Goal: Navigation & Orientation: Understand site structure

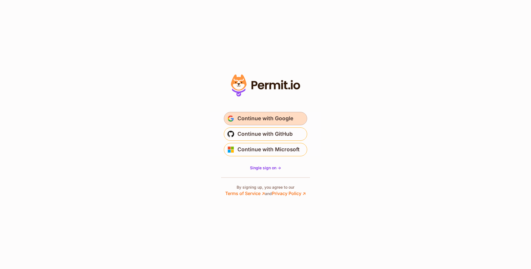
click at [261, 116] on span "Continue with Google" at bounding box center [265, 118] width 56 height 9
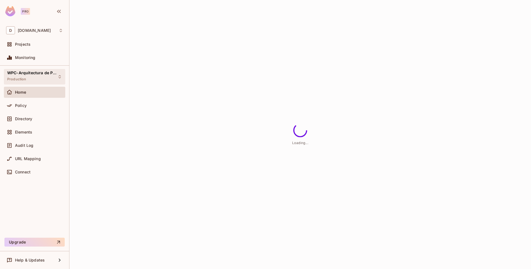
click at [44, 78] on div "WPC-Arquitectura de Precios Production" at bounding box center [31, 77] width 48 height 12
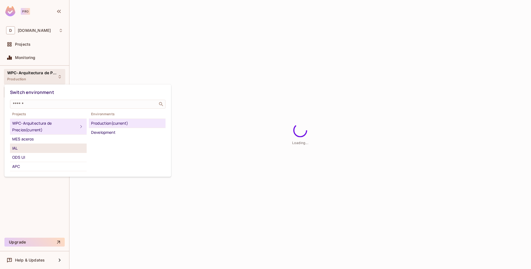
click at [19, 151] on div "IAL" at bounding box center [48, 148] width 72 height 7
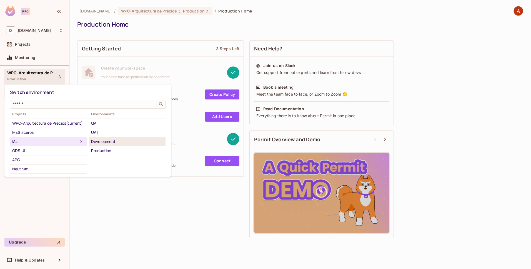
click at [108, 144] on div "Development" at bounding box center [127, 141] width 72 height 7
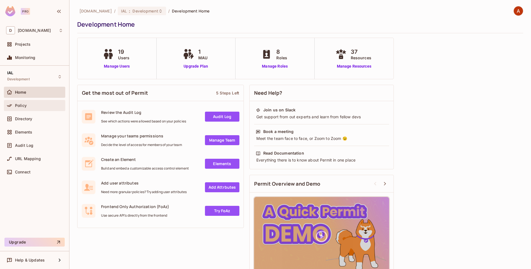
click at [14, 105] on div at bounding box center [10, 105] width 9 height 7
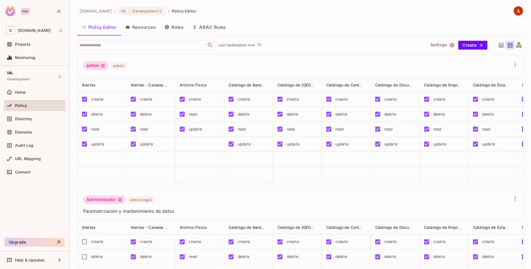
click at [449, 43] on icon "button" at bounding box center [452, 45] width 6 height 6
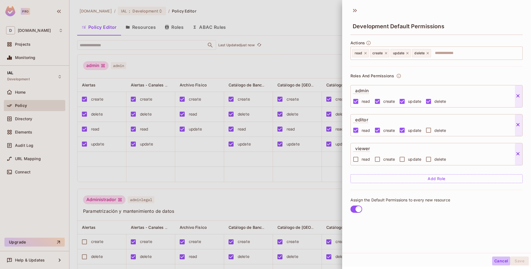
click at [495, 261] on button "Cancel" at bounding box center [501, 261] width 18 height 9
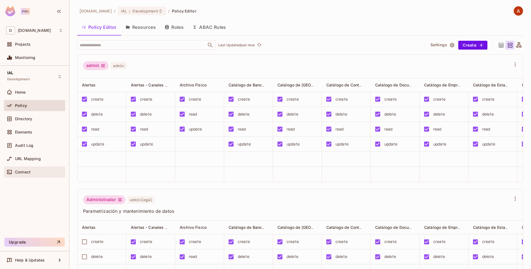
click at [17, 175] on div "Connect" at bounding box center [34, 172] width 57 height 7
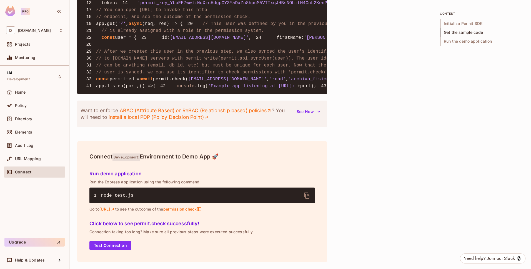
scroll to position [424, 0]
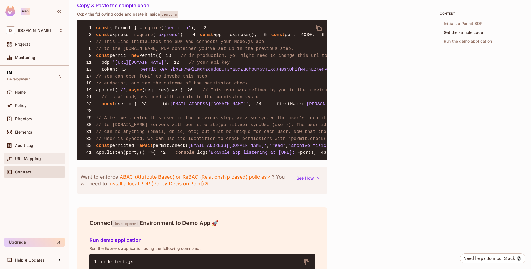
click at [27, 161] on div "URL Mapping" at bounding box center [34, 159] width 57 height 7
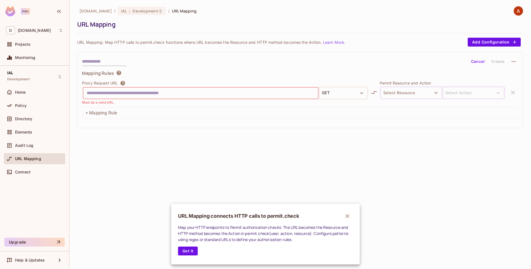
click at [33, 148] on div at bounding box center [265, 134] width 531 height 269
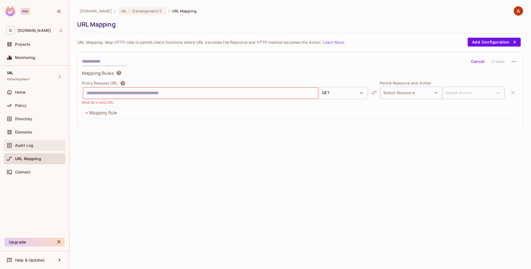
click at [33, 146] on div "Audit Log" at bounding box center [39, 145] width 48 height 4
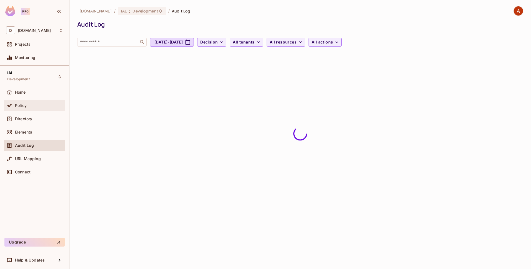
click at [26, 105] on span "Policy" at bounding box center [21, 106] width 12 height 4
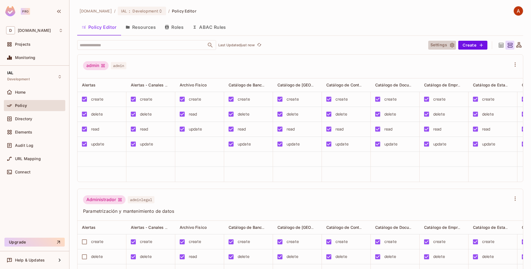
click at [450, 44] on icon "button" at bounding box center [452, 45] width 4 height 5
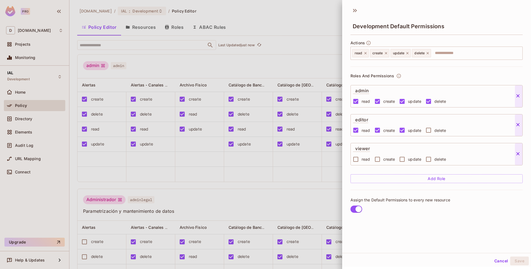
scroll to position [1, 0]
click at [243, 71] on div at bounding box center [265, 134] width 531 height 269
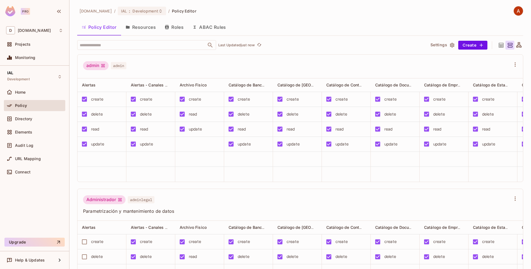
click at [148, 29] on button "Resources" at bounding box center [140, 27] width 39 height 14
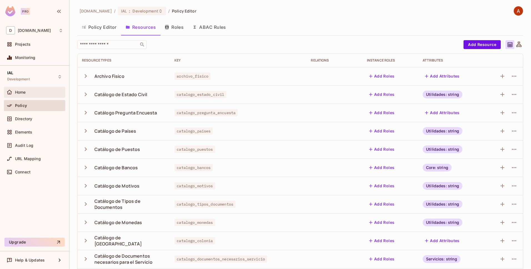
click at [26, 93] on div "Home" at bounding box center [39, 92] width 48 height 4
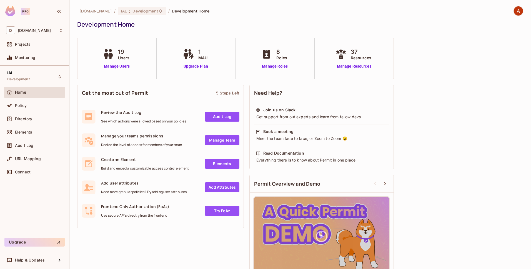
scroll to position [16, 0]
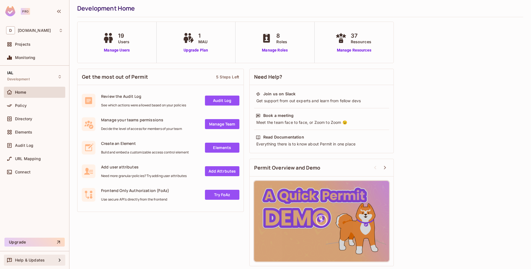
click at [57, 263] on icon at bounding box center [59, 260] width 7 height 7
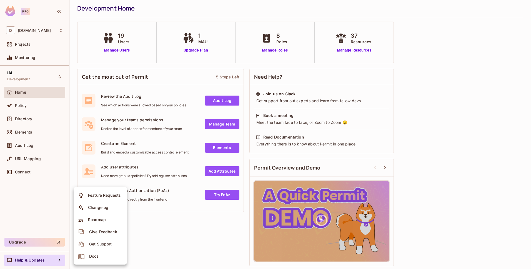
click at [40, 190] on div at bounding box center [265, 134] width 531 height 269
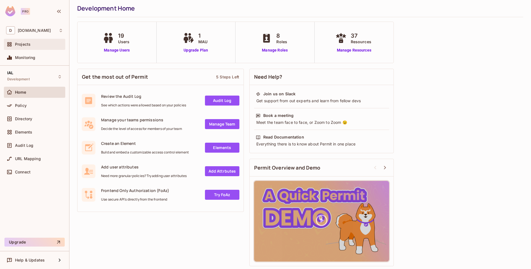
click at [34, 41] on div "Projects" at bounding box center [34, 44] width 57 height 7
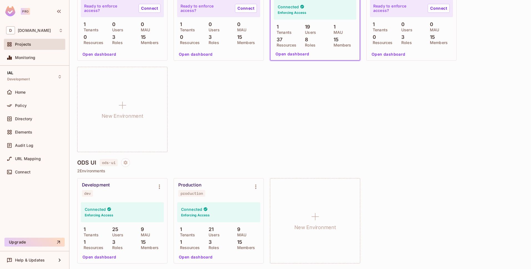
scroll to position [235, 0]
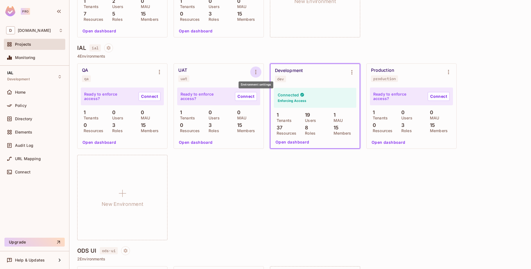
click at [255, 70] on icon "Environment settings" at bounding box center [255, 72] width 1 height 4
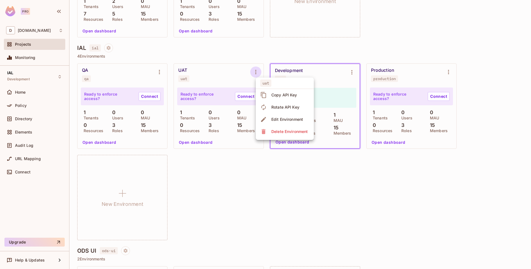
click at [226, 179] on div at bounding box center [265, 134] width 531 height 269
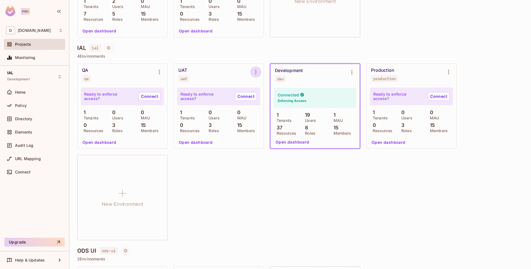
click at [260, 71] on button "Environment settings" at bounding box center [255, 72] width 11 height 11
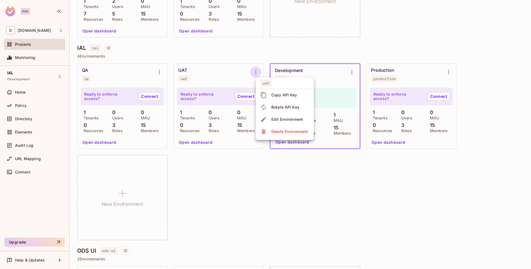
click at [242, 180] on div at bounding box center [265, 134] width 531 height 269
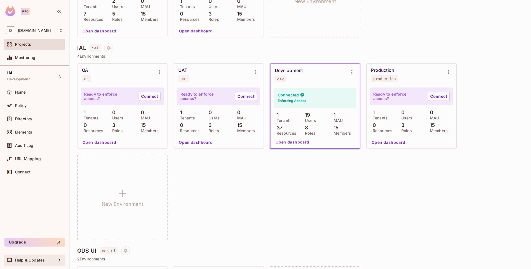
click at [38, 264] on div "Help & Updates" at bounding box center [34, 260] width 61 height 11
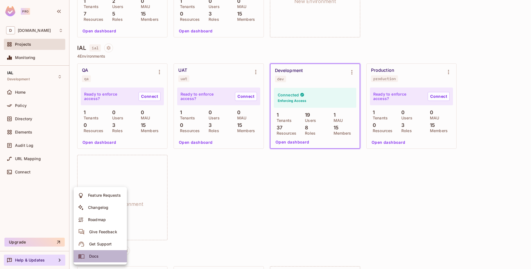
click at [91, 256] on div "Docs" at bounding box center [94, 257] width 10 height 6
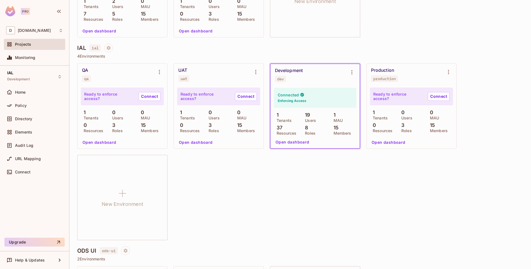
click at [33, 44] on div "Projects" at bounding box center [39, 44] width 48 height 4
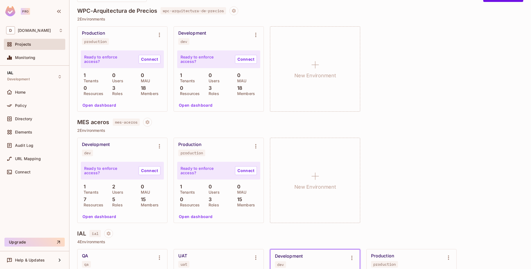
scroll to position [195, 0]
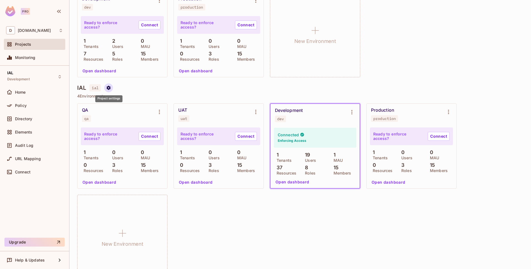
click at [108, 87] on icon "Project settings" at bounding box center [109, 88] width 4 height 4
click at [122, 106] on span "Edit Project" at bounding box center [134, 109] width 25 height 9
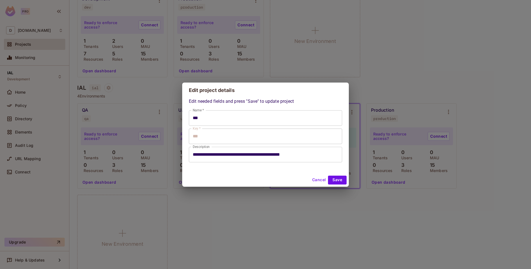
click at [313, 179] on button "Cancel" at bounding box center [319, 180] width 18 height 9
type input "***"
type input "**********"
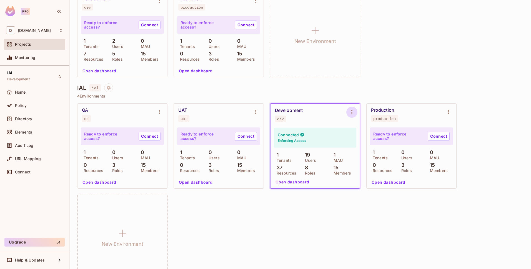
click at [350, 110] on icon "Environment settings" at bounding box center [351, 112] width 7 height 7
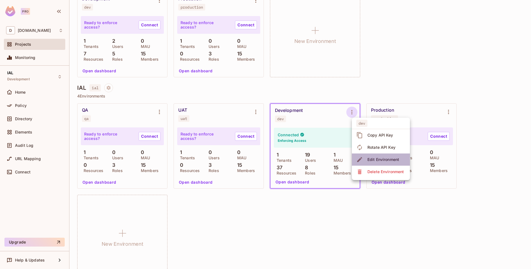
click at [375, 157] on span "Edit Environment" at bounding box center [382, 159] width 35 height 9
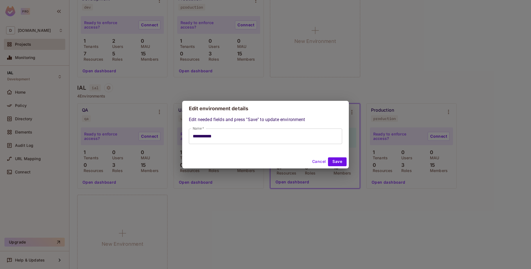
click at [294, 144] on input "**********" at bounding box center [265, 137] width 153 height 16
click at [319, 165] on button "Cancel" at bounding box center [319, 162] width 18 height 9
type input "**********"
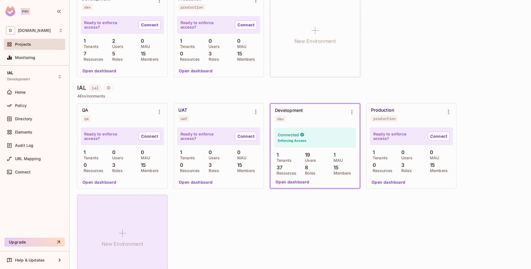
click at [137, 228] on div "New Environment" at bounding box center [122, 237] width 90 height 85
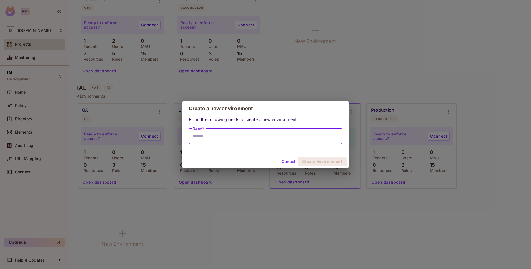
click at [240, 137] on input "Name *" at bounding box center [265, 137] width 153 height 16
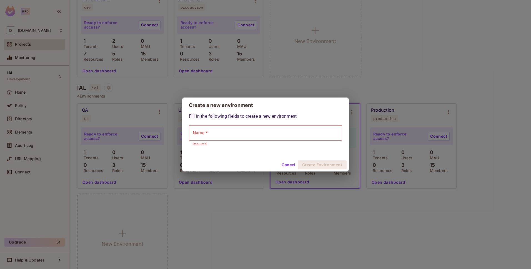
click at [234, 119] on div "Fill in the following fields to create a new environment Name * Name * Required" at bounding box center [265, 130] width 153 height 34
click at [286, 165] on button "Cancel" at bounding box center [288, 165] width 18 height 9
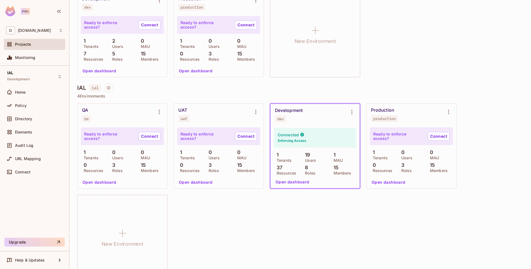
click at [162, 106] on div "QA qa" at bounding box center [122, 115] width 90 height 22
click at [162, 109] on icon "Environment settings" at bounding box center [159, 112] width 7 height 7
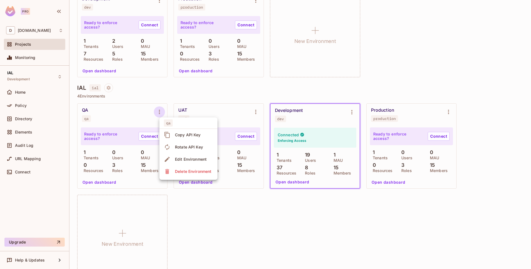
click at [131, 204] on div at bounding box center [265, 134] width 531 height 269
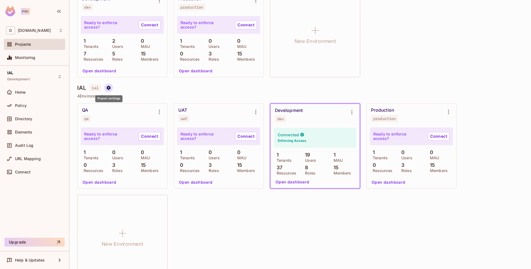
click at [107, 85] on icon "Project settings" at bounding box center [108, 87] width 5 height 5
click at [163, 79] on div at bounding box center [265, 134] width 531 height 269
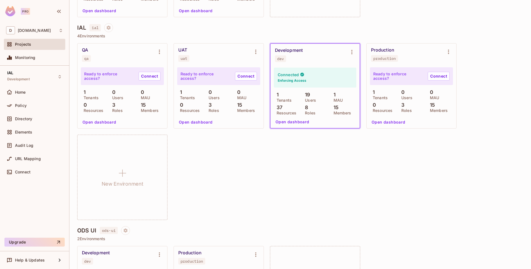
scroll to position [259, 0]
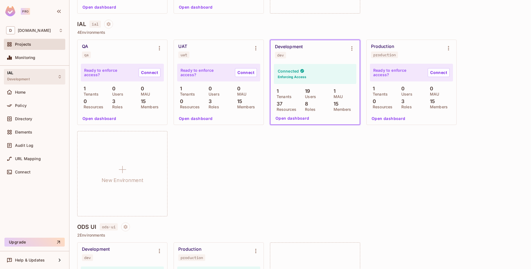
click at [32, 77] on div "IAL Development" at bounding box center [34, 76] width 61 height 15
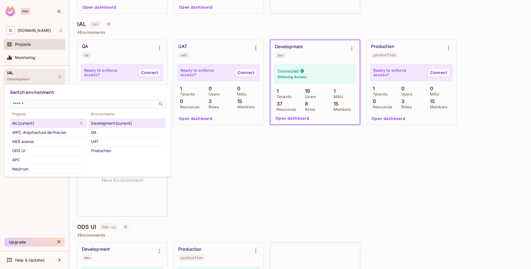
click at [251, 148] on div at bounding box center [265, 134] width 531 height 269
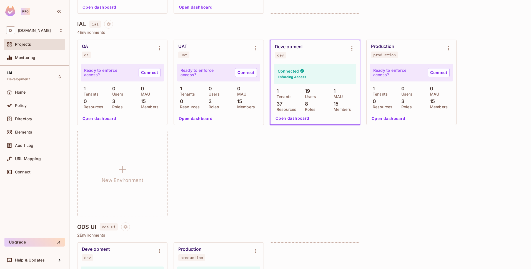
click at [95, 25] on span "ial" at bounding box center [94, 24] width 11 height 7
copy span "ial"
click at [279, 54] on div "dev" at bounding box center [280, 55] width 7 height 4
click at [280, 56] on div "dev" at bounding box center [280, 55] width 7 height 4
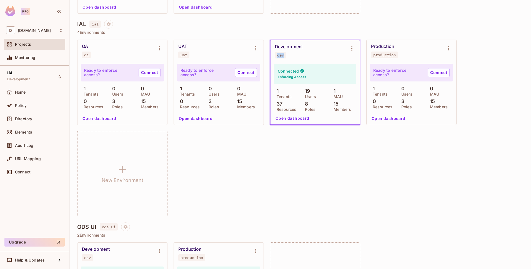
click at [280, 56] on div "dev" at bounding box center [280, 55] width 7 height 4
copy div "dev"
click at [285, 154] on div "QA qa Ready to enforce access? Connect 1 Tenants 0 Users 0 MAU 0 Resources 3 Ro…" at bounding box center [300, 128] width 446 height 177
click at [279, 54] on div "dev" at bounding box center [280, 55] width 7 height 4
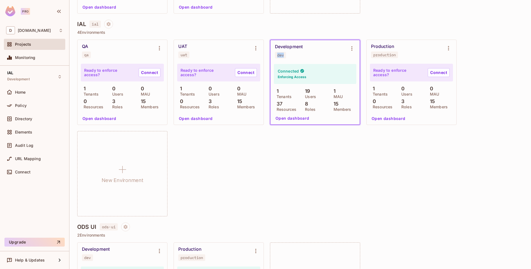
copy div "dev"
click at [242, 143] on div "QA qa Ready to enforce access? Connect 1 Tenants 0 Users 0 MAU 0 Resources 3 Ro…" at bounding box center [300, 128] width 446 height 177
click at [26, 47] on div "Projects" at bounding box center [34, 44] width 57 height 7
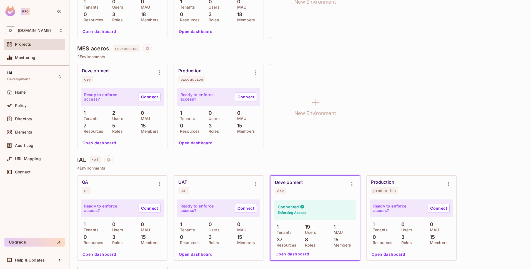
scroll to position [65, 0]
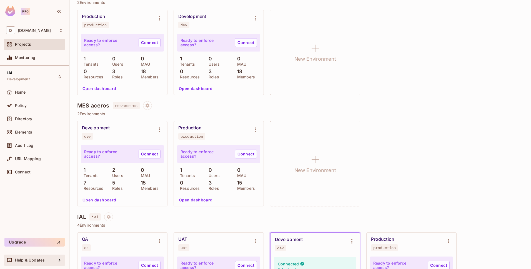
click at [45, 264] on div "Help & Updates" at bounding box center [34, 260] width 61 height 11
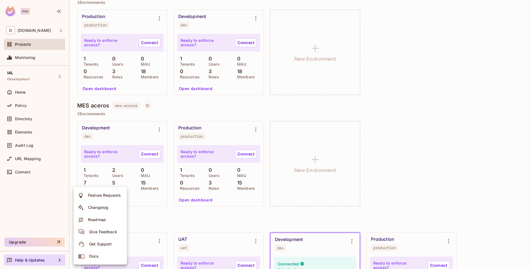
click at [52, 211] on div at bounding box center [265, 134] width 531 height 269
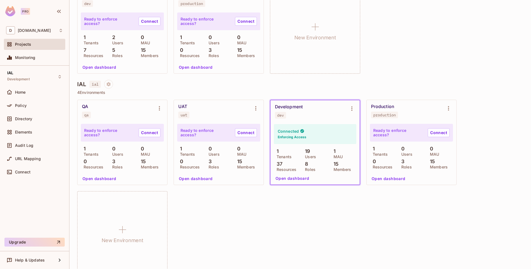
scroll to position [211, 0]
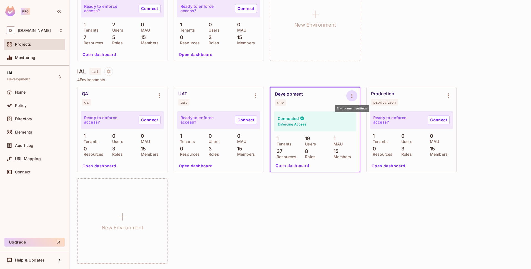
click at [351, 95] on icon "Environment settings" at bounding box center [351, 96] width 7 height 7
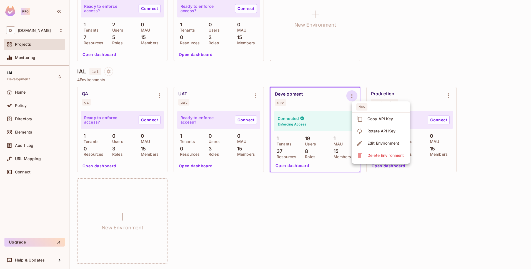
click at [362, 140] on div "Edit Environment" at bounding box center [378, 143] width 44 height 9
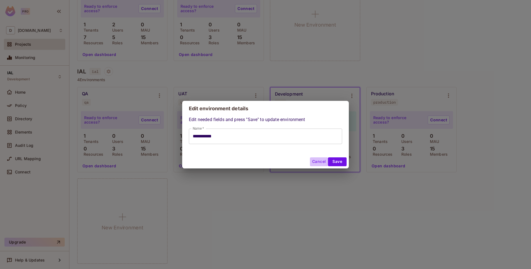
click at [312, 162] on button "Cancel" at bounding box center [319, 162] width 18 height 9
type input "**********"
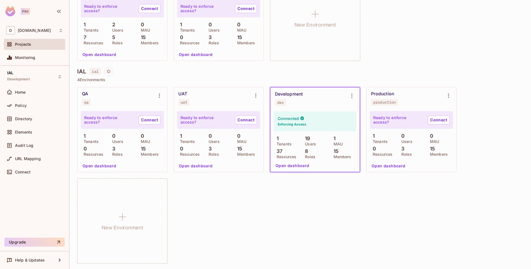
click at [246, 189] on div "QA qa Ready to enforce access? Connect 1 Tenants 0 Users 0 MAU 0 Resources 3 Ro…" at bounding box center [300, 175] width 446 height 177
click at [36, 148] on div "Audit Log" at bounding box center [34, 145] width 57 height 7
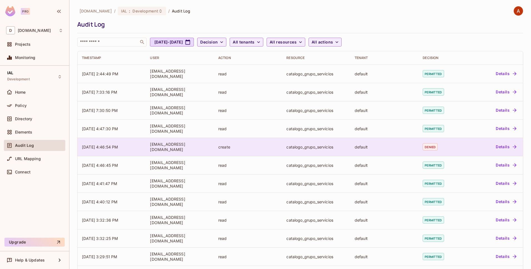
click at [511, 147] on icon "button" at bounding box center [514, 147] width 6 height 6
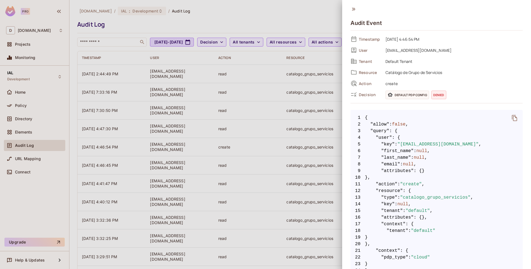
click at [305, 124] on div at bounding box center [265, 134] width 531 height 269
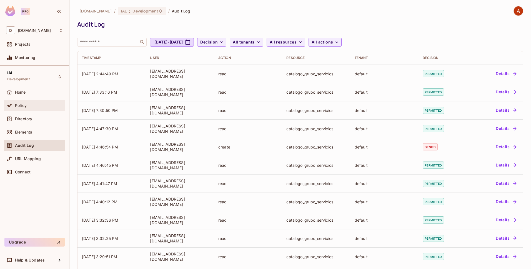
click at [36, 109] on div "Policy" at bounding box center [34, 105] width 57 height 7
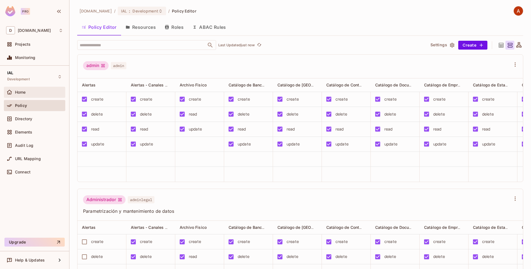
click at [25, 96] on div "Home" at bounding box center [34, 92] width 61 height 11
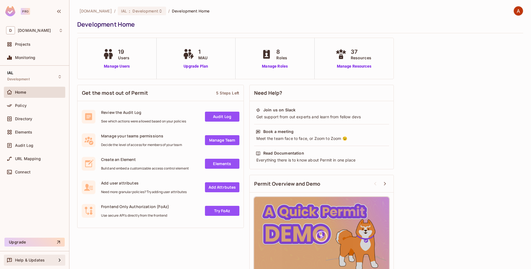
click at [47, 259] on div "Help & Updates" at bounding box center [35, 260] width 41 height 4
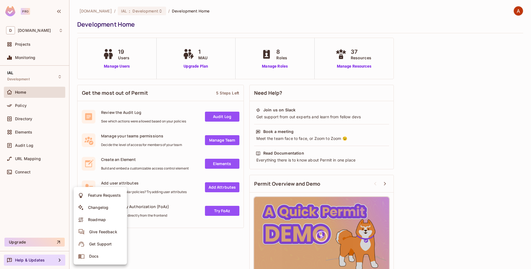
click at [491, 32] on div at bounding box center [265, 134] width 531 height 269
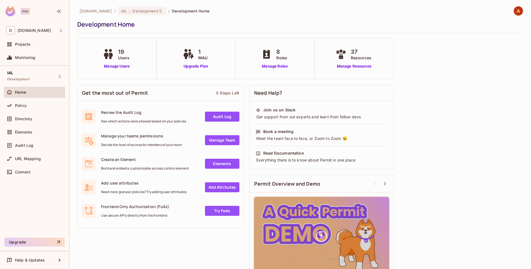
click at [513, 13] on img at bounding box center [517, 10] width 9 height 9
click at [516, 11] on div at bounding box center [265, 134] width 531 height 269
click at [512, 17] on div "[DOMAIN_NAME] / IAL : Development / Development Home Development Home" at bounding box center [300, 19] width 446 height 27
click at [513, 14] on img at bounding box center [517, 10] width 9 height 9
click at [484, 28] on span "[EMAIL_ADDRESS][DOMAIN_NAME]" at bounding box center [503, 29] width 66 height 5
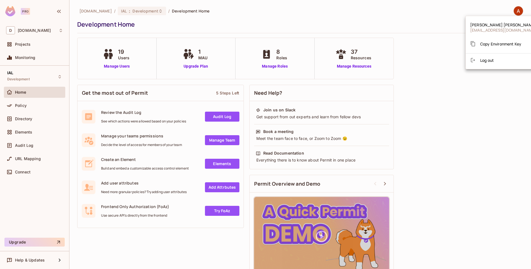
click at [493, 25] on span "[PERSON_NAME] [PERSON_NAME]" at bounding box center [503, 24] width 66 height 5
click at [249, 17] on div at bounding box center [265, 134] width 531 height 269
